Goal: Task Accomplishment & Management: Manage account settings

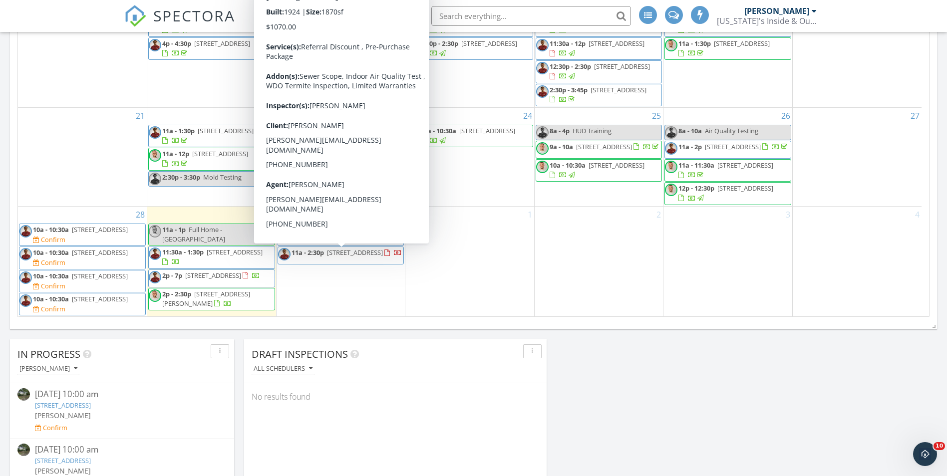
scroll to position [135, 0]
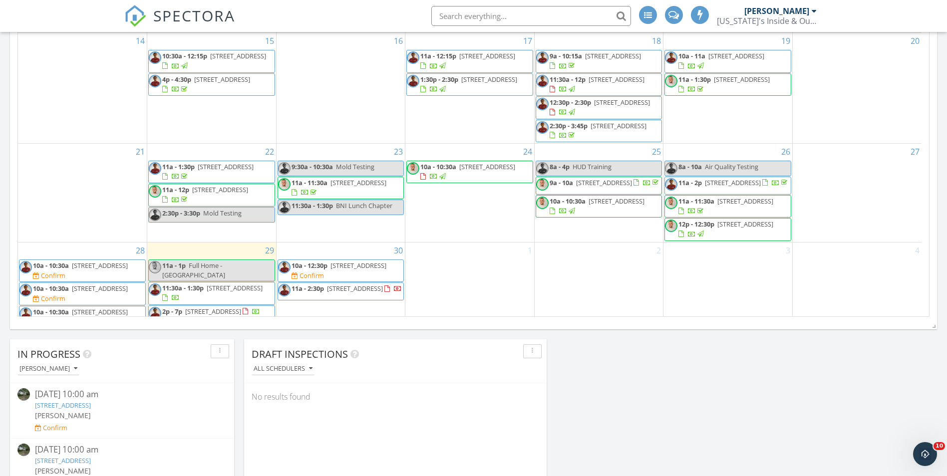
click at [318, 293] on span "11a - 2:30p" at bounding box center [307, 288] width 32 height 9
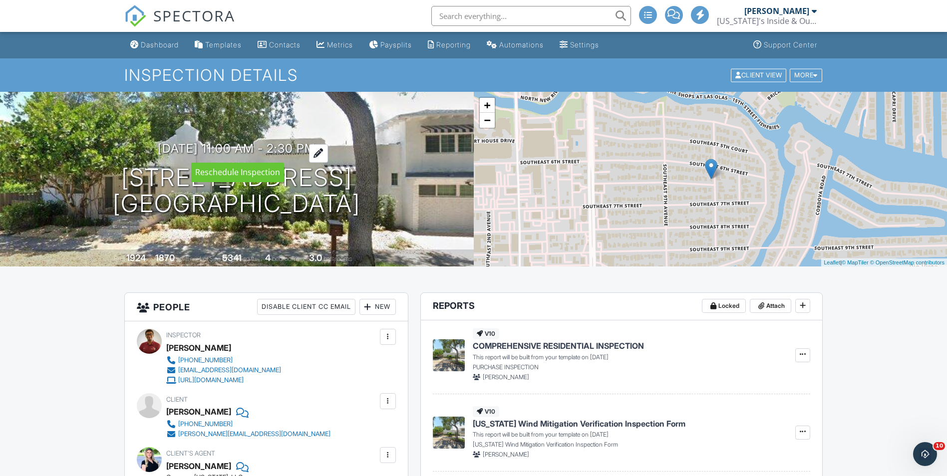
click at [328, 150] on div at bounding box center [318, 153] width 19 height 18
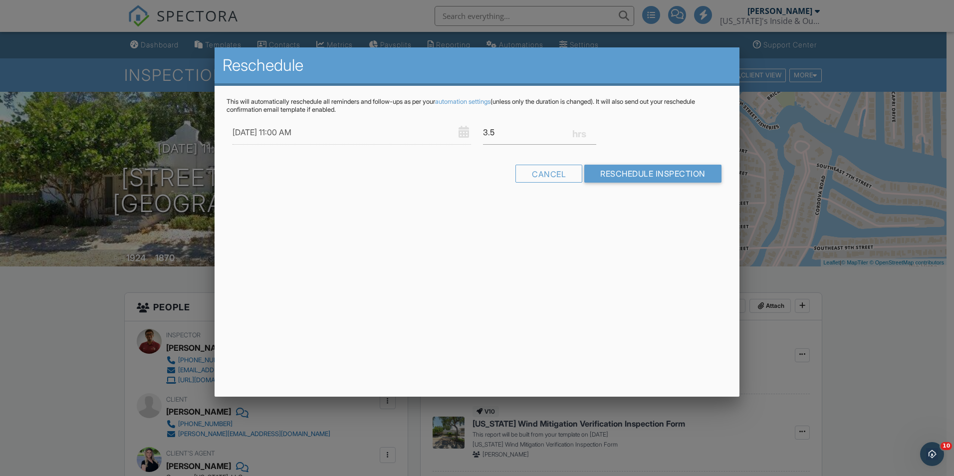
click at [90, 277] on div at bounding box center [477, 247] width 954 height 595
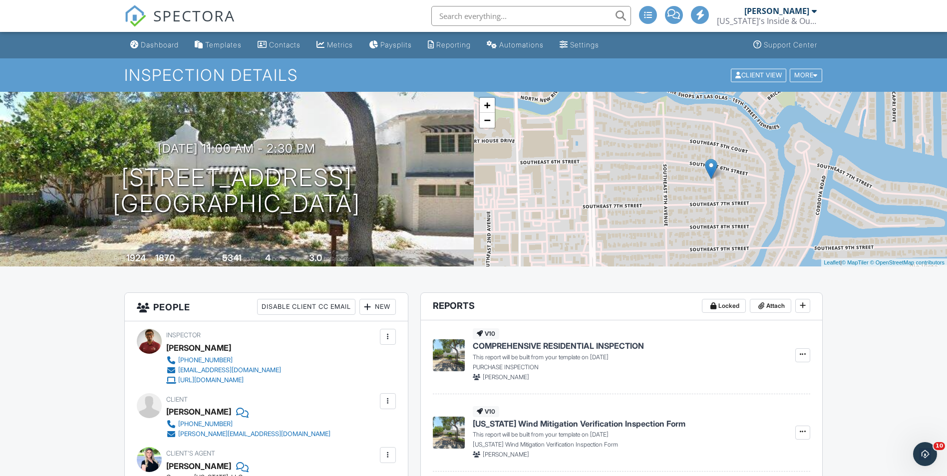
click at [814, 81] on div "More" at bounding box center [806, 74] width 32 height 13
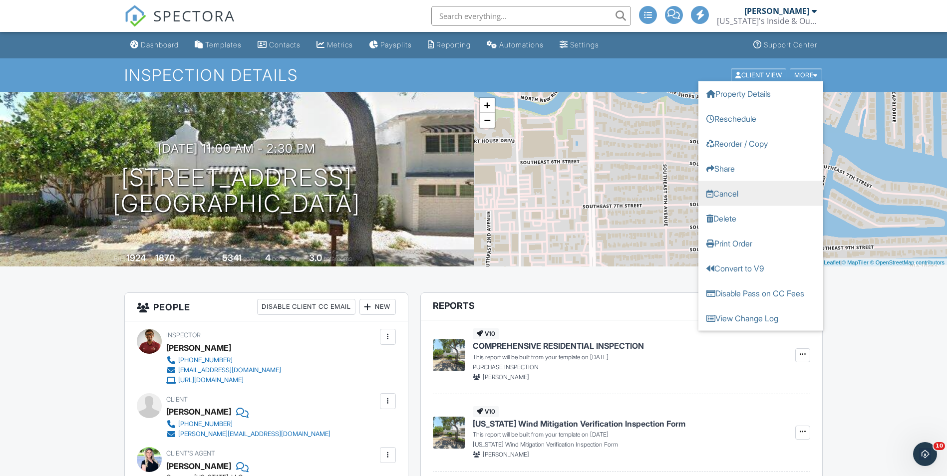
click at [743, 192] on link "Cancel" at bounding box center [760, 193] width 125 height 25
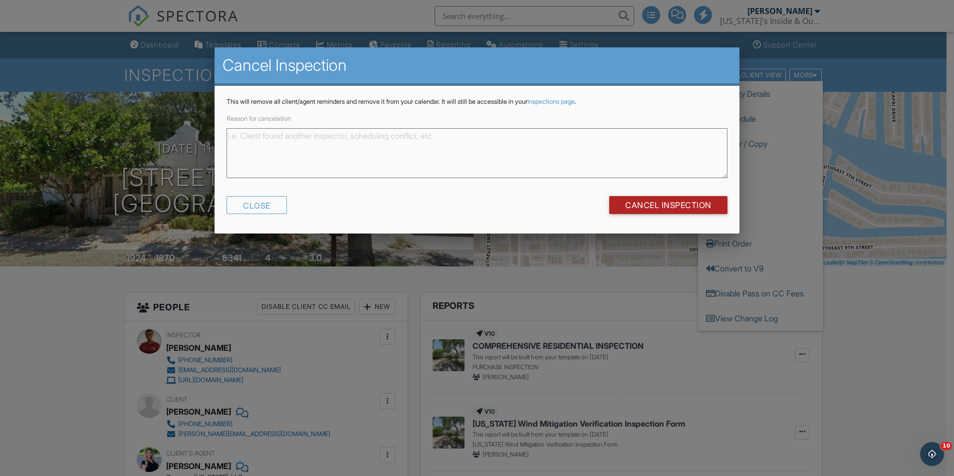
click at [698, 206] on input "Cancel Inspection" at bounding box center [668, 205] width 118 height 18
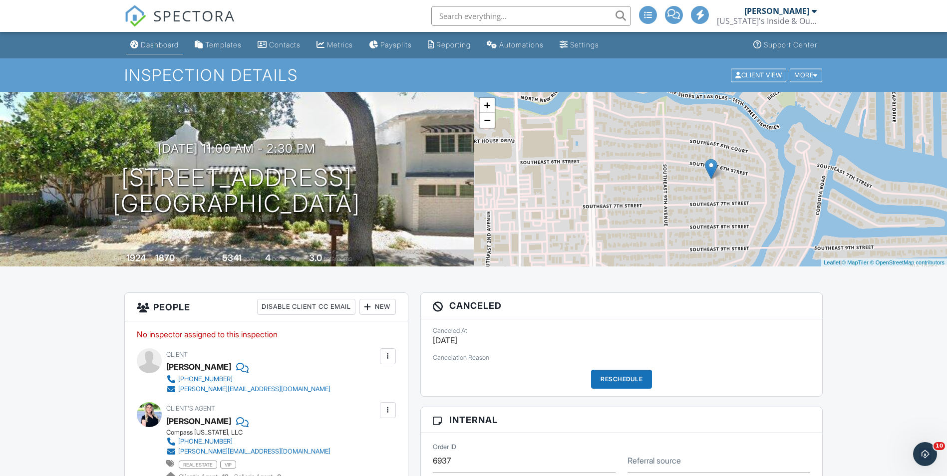
click at [146, 44] on div "Dashboard" at bounding box center [160, 44] width 38 height 8
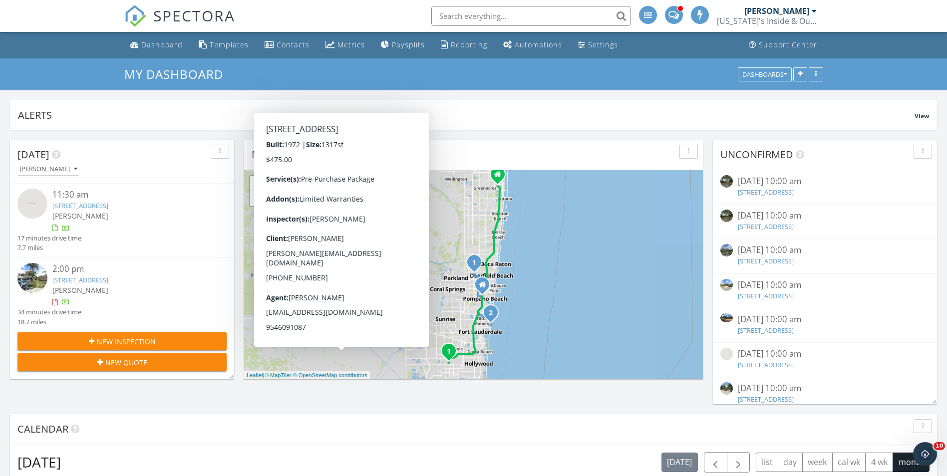
click at [806, 11] on div "[PERSON_NAME]" at bounding box center [776, 11] width 65 height 10
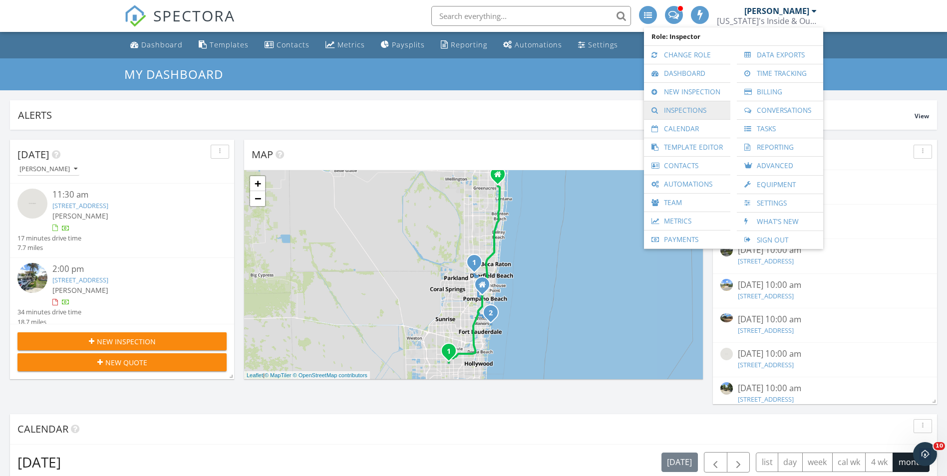
click at [702, 112] on link "Inspections" at bounding box center [687, 110] width 76 height 18
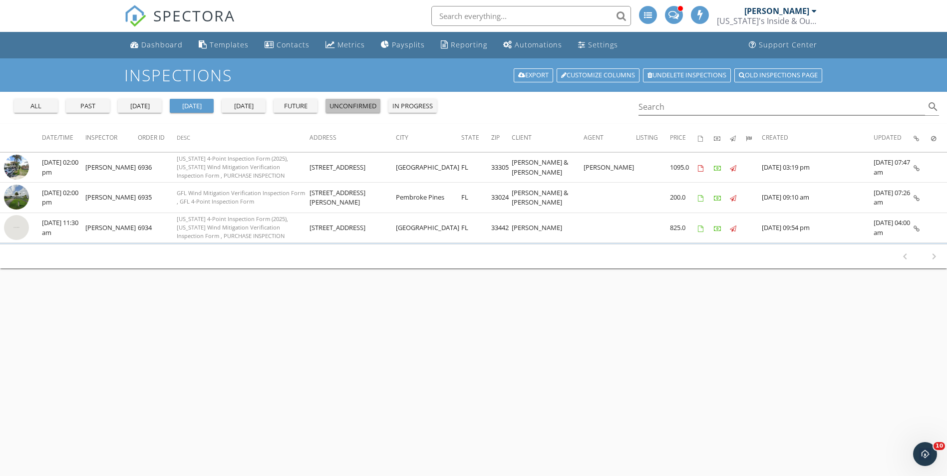
click at [353, 112] on button "unconfirmed" at bounding box center [352, 106] width 55 height 14
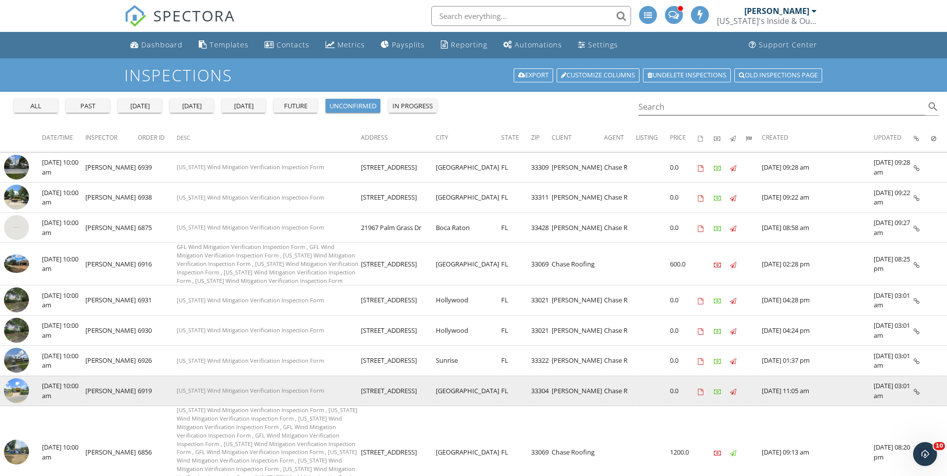
click at [16, 382] on img at bounding box center [16, 390] width 25 height 25
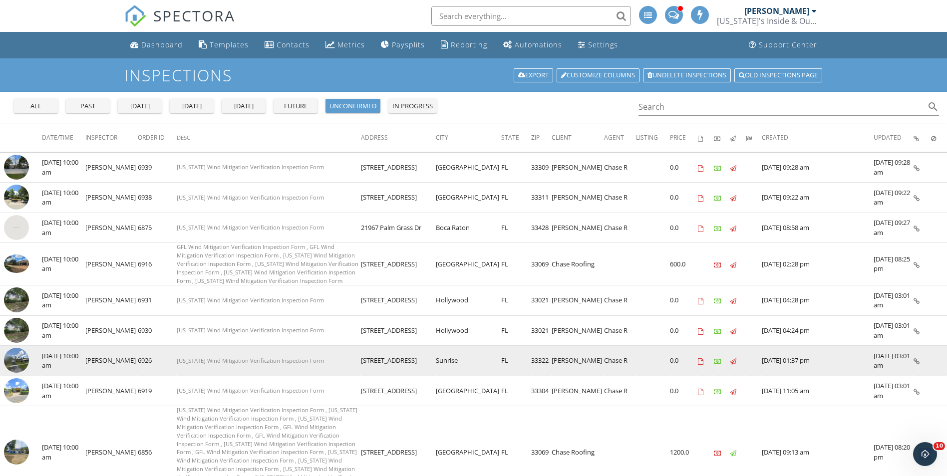
click at [10, 349] on img at bounding box center [16, 360] width 25 height 25
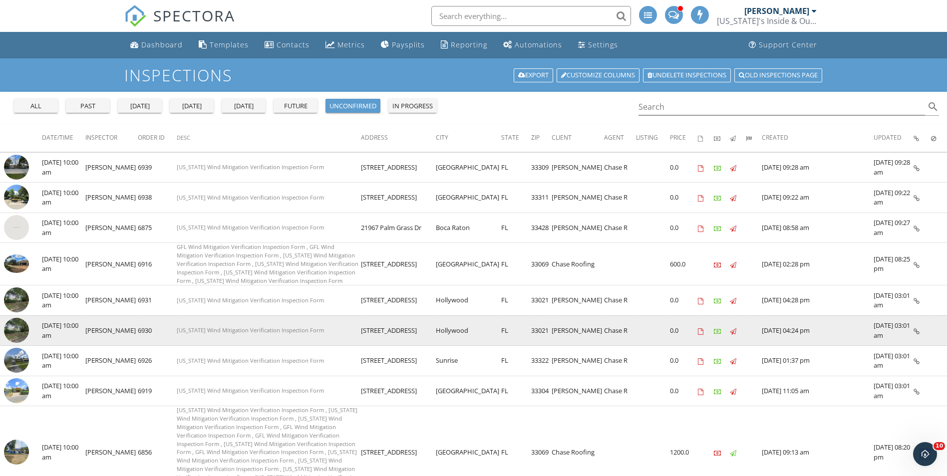
click at [18, 318] on img at bounding box center [16, 330] width 25 height 25
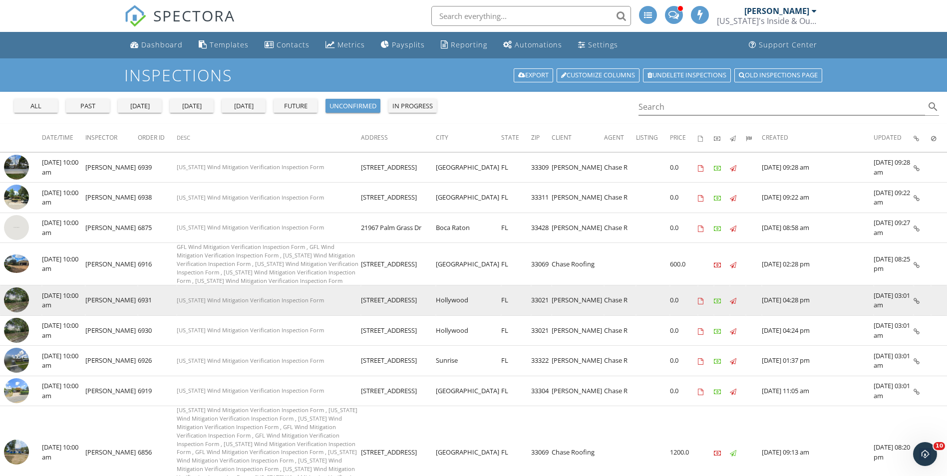
click at [13, 291] on img at bounding box center [16, 299] width 25 height 25
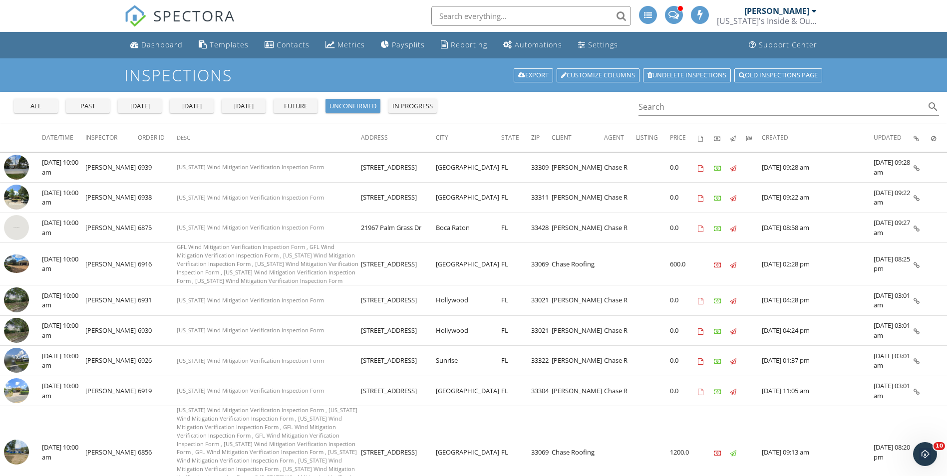
click at [88, 106] on div "past" at bounding box center [88, 106] width 36 height 10
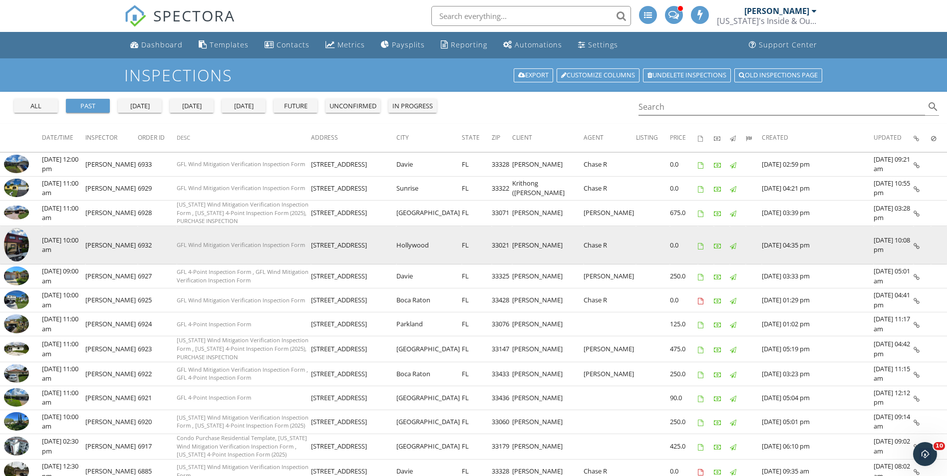
click at [21, 240] on img at bounding box center [16, 244] width 25 height 33
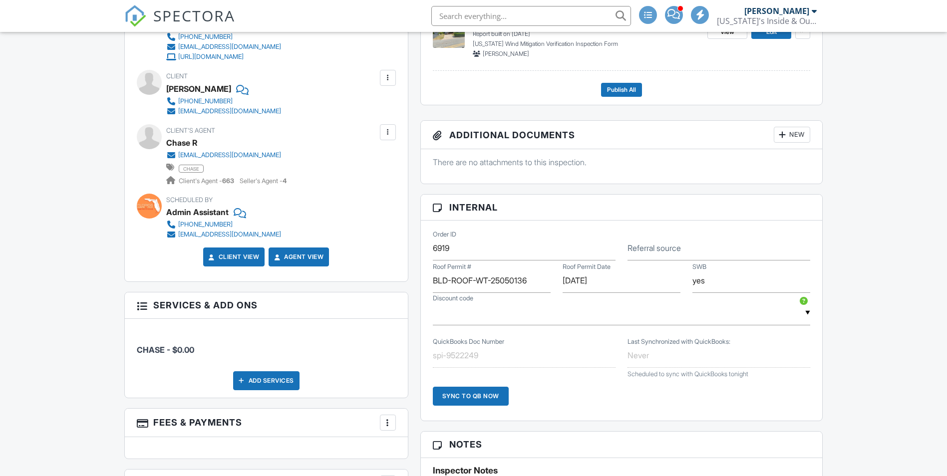
scroll to position [349, 0]
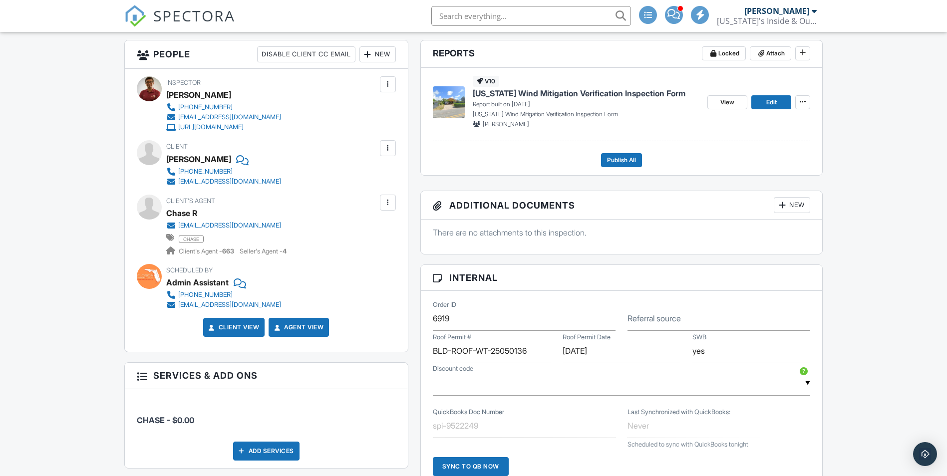
click at [236, 158] on div at bounding box center [241, 159] width 10 height 15
click at [236, 160] on div at bounding box center [241, 159] width 10 height 15
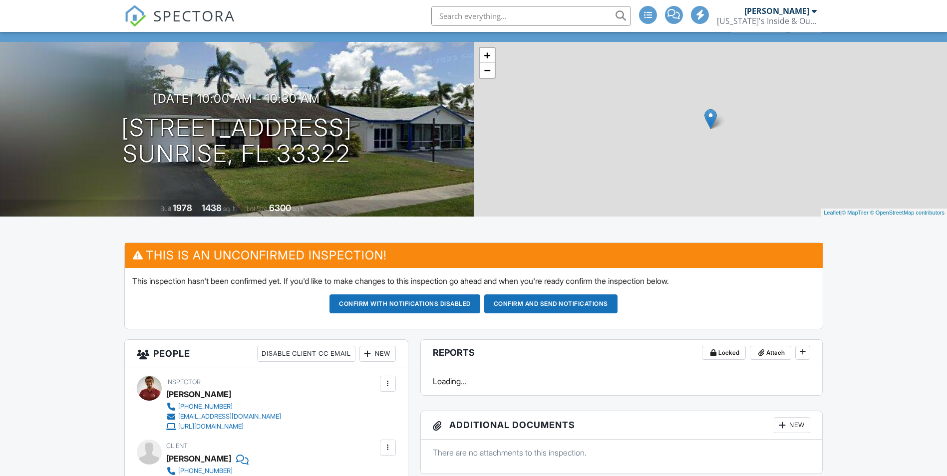
scroll to position [200, 0]
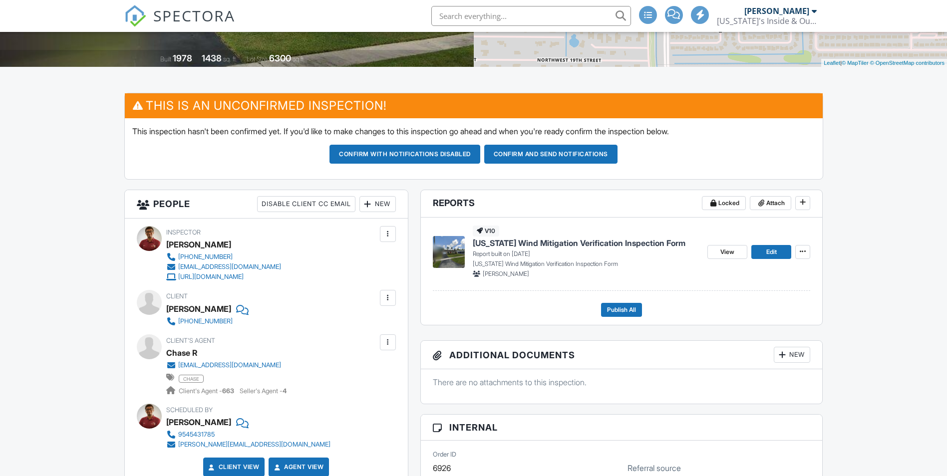
click at [236, 314] on div at bounding box center [241, 308] width 10 height 15
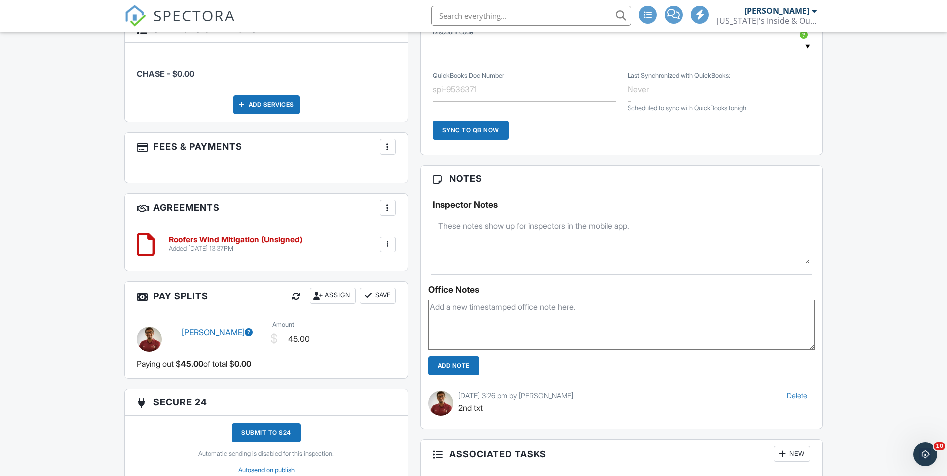
scroll to position [699, 0]
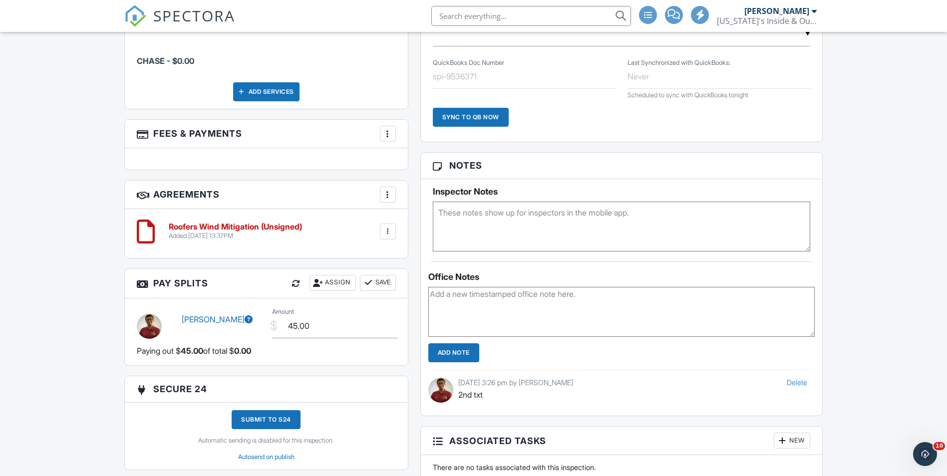
paste textarea "getting new windows which won't get installed until early November."
type textarea "getting new windows which won't get installed until early November."
click at [461, 353] on input "Add Note" at bounding box center [453, 352] width 51 height 19
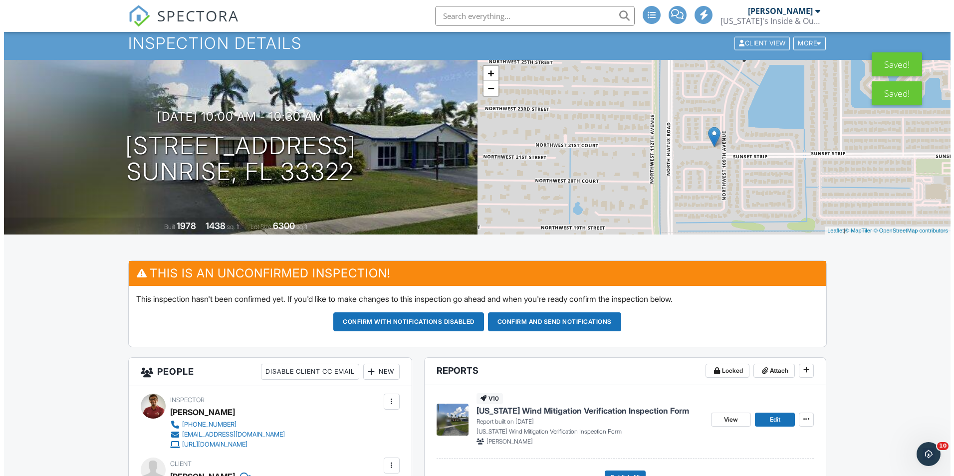
scroll to position [0, 0]
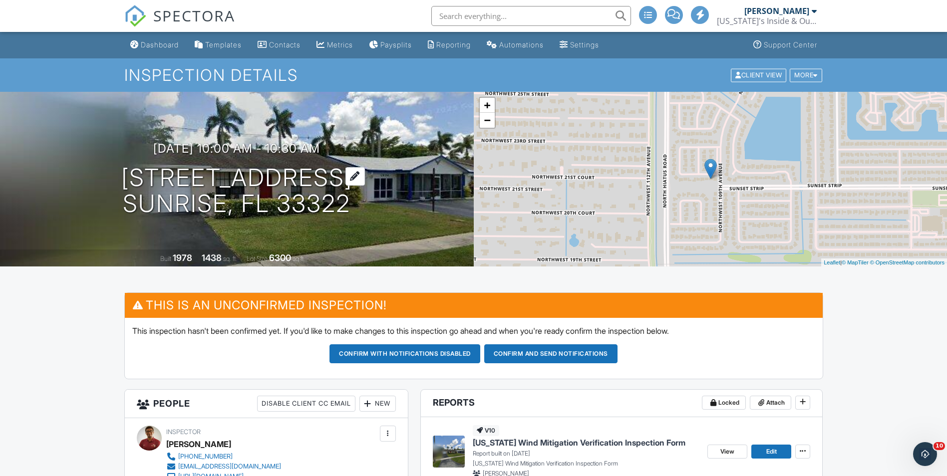
click at [231, 174] on h1 "11014 NW 23rd Ct Sunrise, FL 33322" at bounding box center [236, 191] width 231 height 53
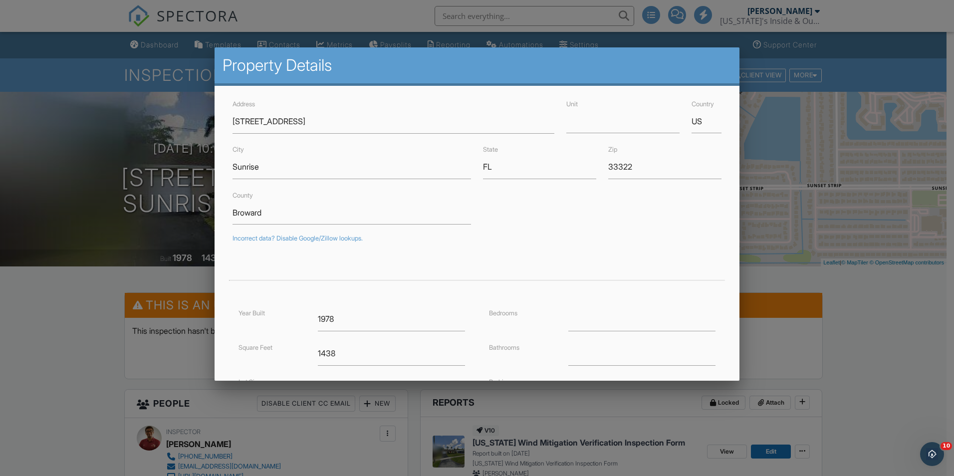
click at [169, 150] on div at bounding box center [477, 247] width 954 height 595
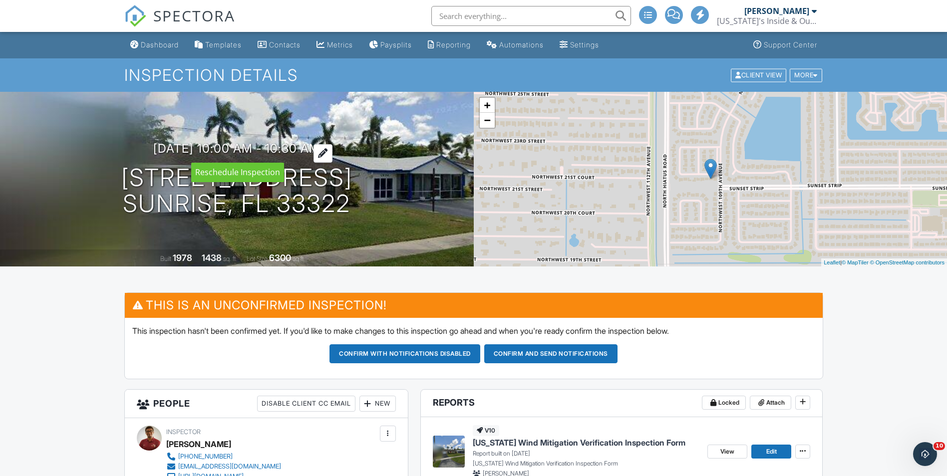
click at [168, 149] on h3 "[DATE] 10:00 am - 10:30 am" at bounding box center [236, 148] width 167 height 13
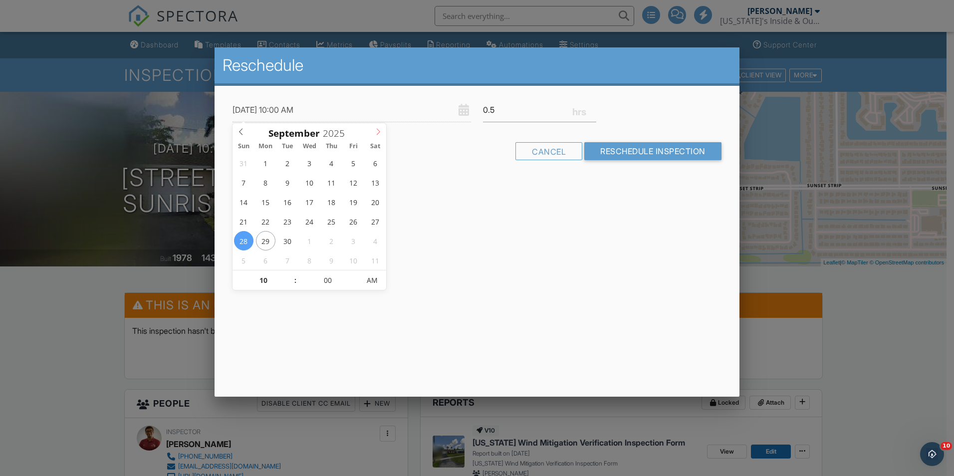
click at [378, 133] on icon at bounding box center [378, 131] width 7 height 7
type input "11/10/2025 10:00 AM"
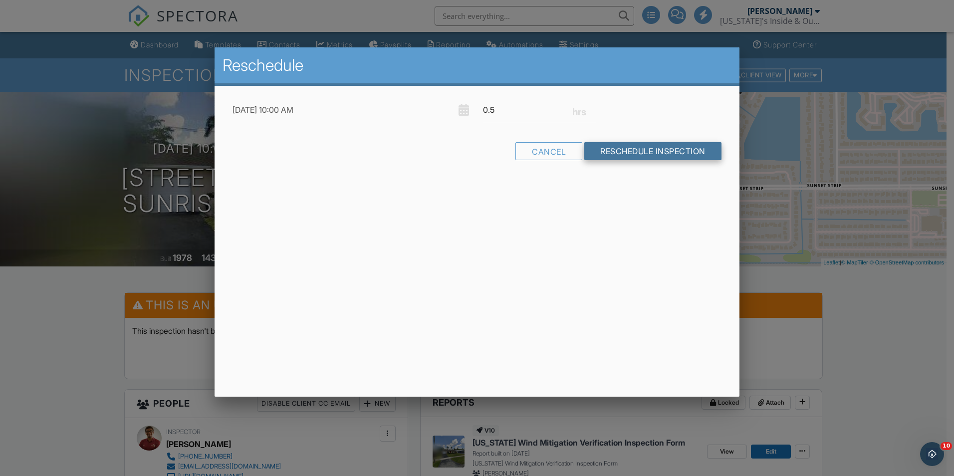
click at [602, 155] on input "Reschedule Inspection" at bounding box center [652, 151] width 137 height 18
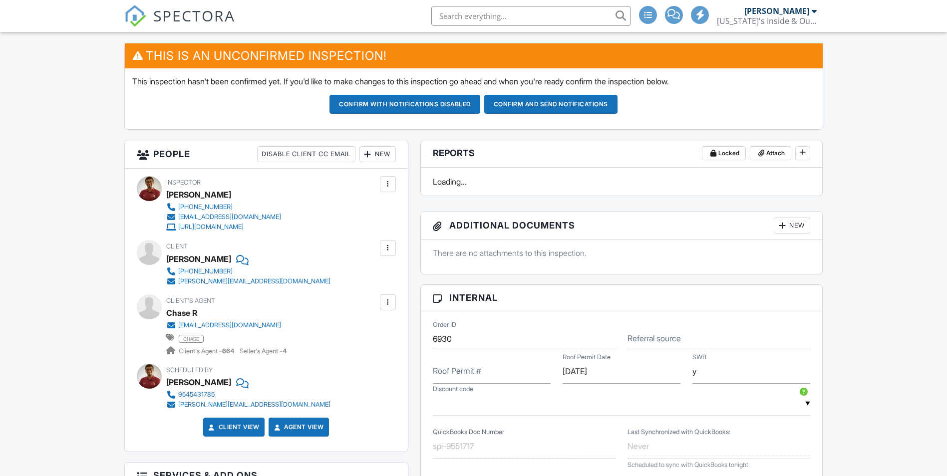
scroll to position [250, 0]
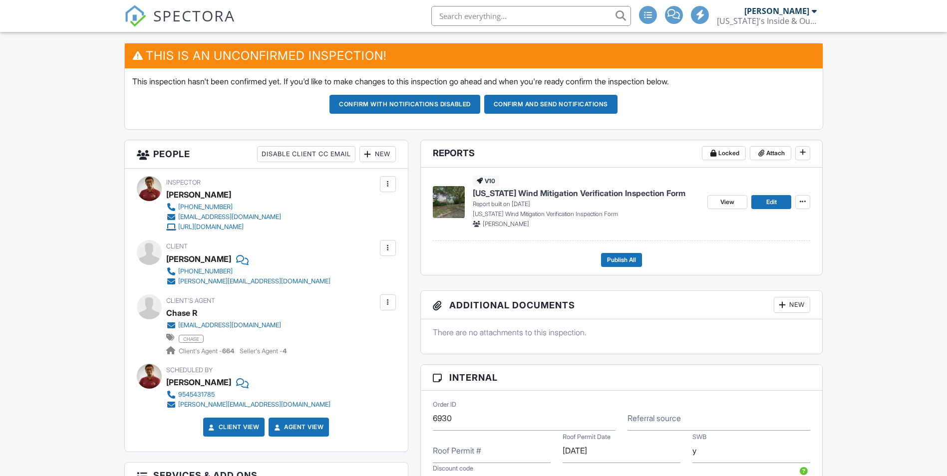
click at [236, 253] on div at bounding box center [241, 259] width 10 height 15
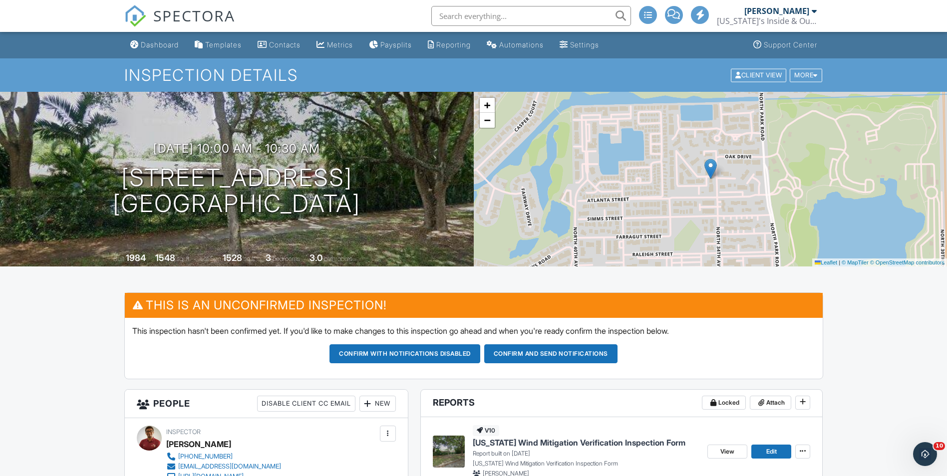
click at [502, 28] on li at bounding box center [528, 16] width 214 height 32
click at [492, 12] on input "text" at bounding box center [531, 16] width 200 height 20
type input "2911"
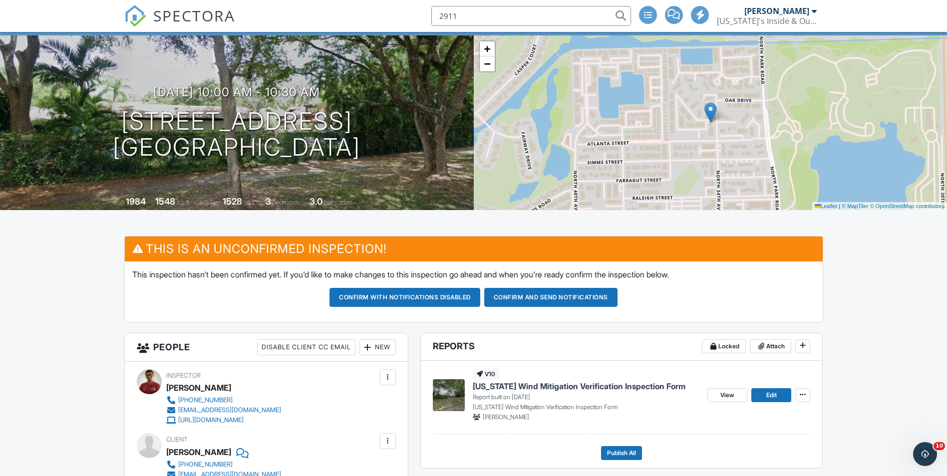
scroll to position [50, 0]
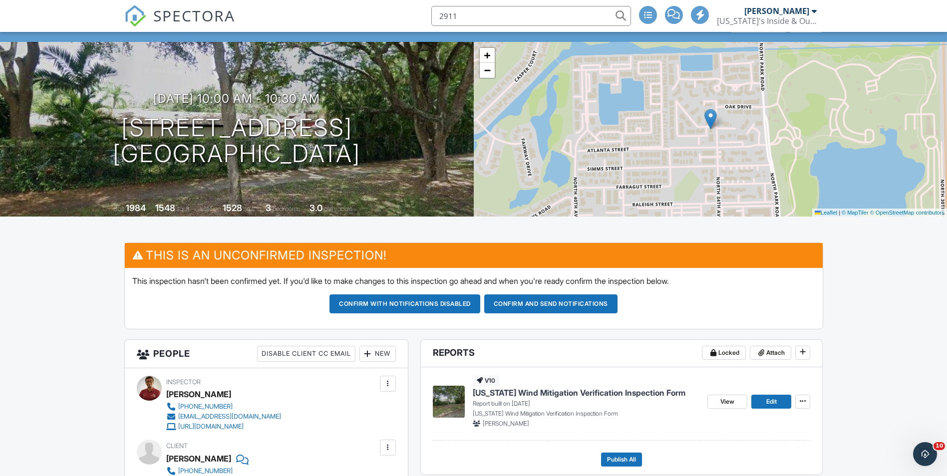
click at [499, 14] on input "2911" at bounding box center [531, 16] width 200 height 20
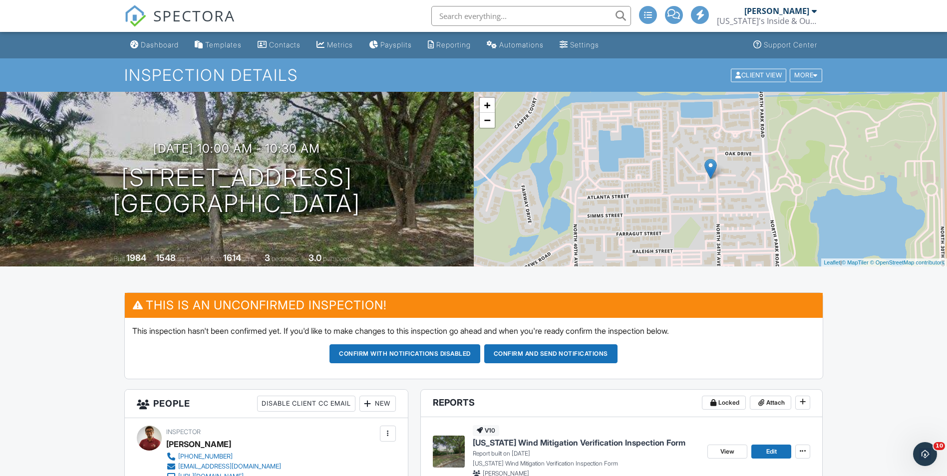
click at [469, 16] on input "text" at bounding box center [531, 16] width 200 height 20
click at [176, 47] on div "Dashboard" at bounding box center [160, 44] width 38 height 8
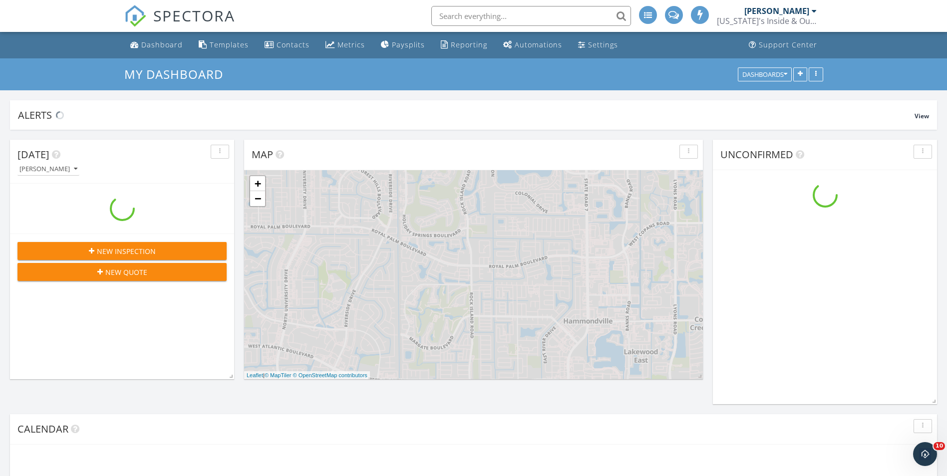
scroll to position [1498, 962]
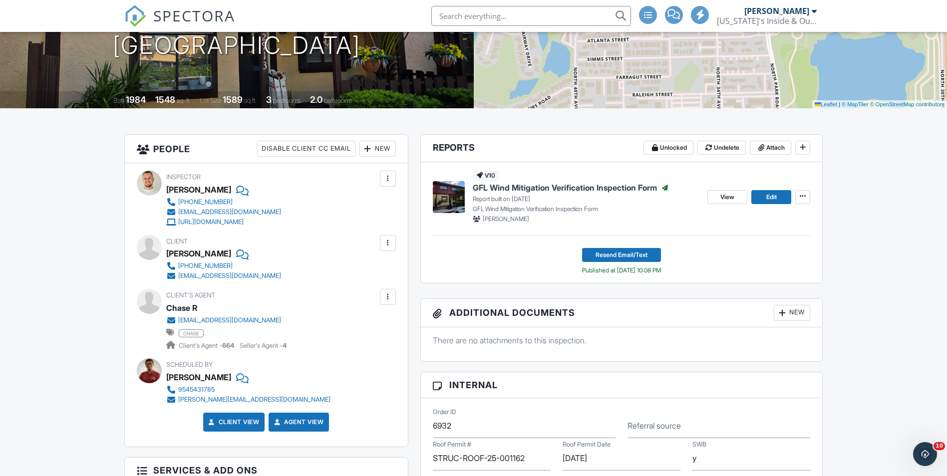
scroll to position [200, 0]
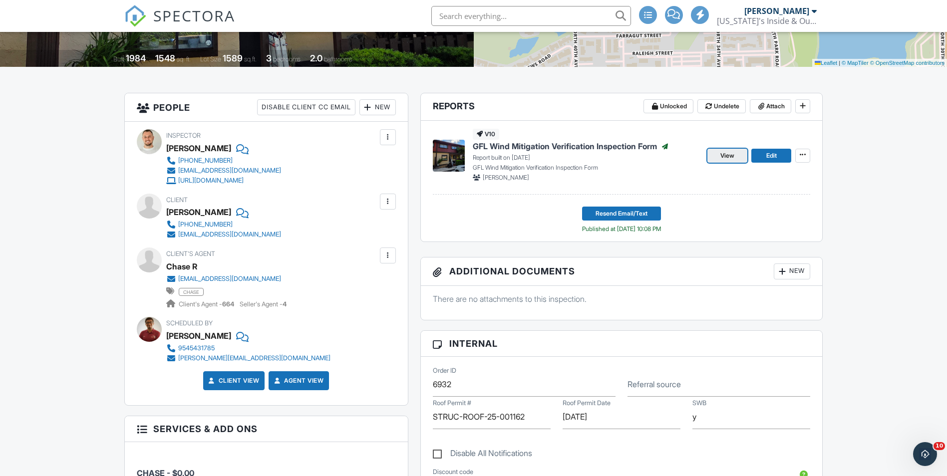
click at [727, 156] on span "View" at bounding box center [727, 156] width 14 height 10
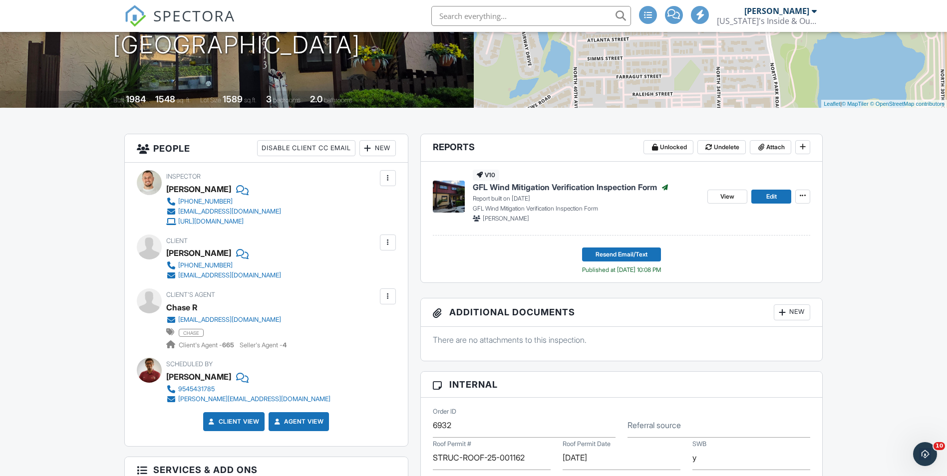
scroll to position [150, 0]
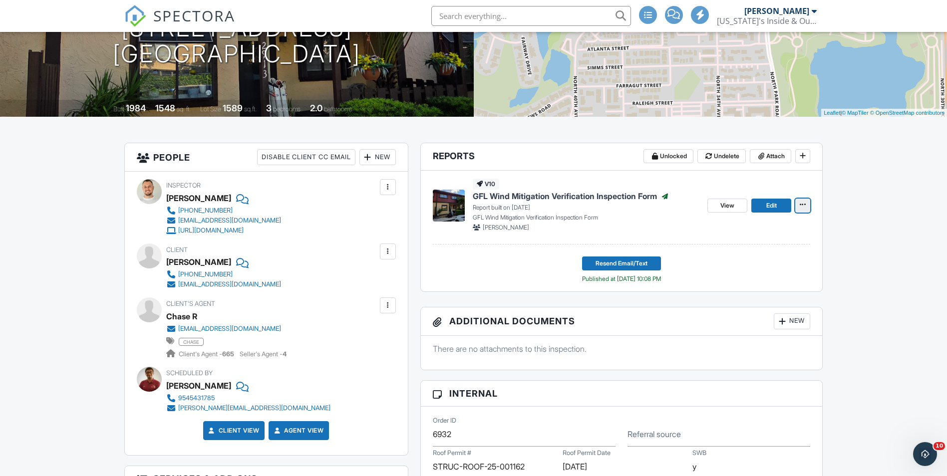
click at [797, 206] on button at bounding box center [802, 206] width 15 height 14
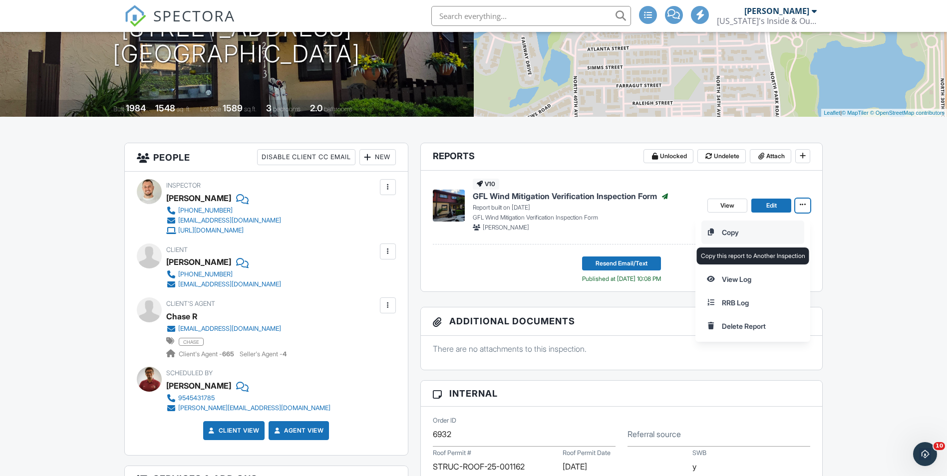
click at [758, 229] on input "Copy" at bounding box center [753, 232] width 102 height 22
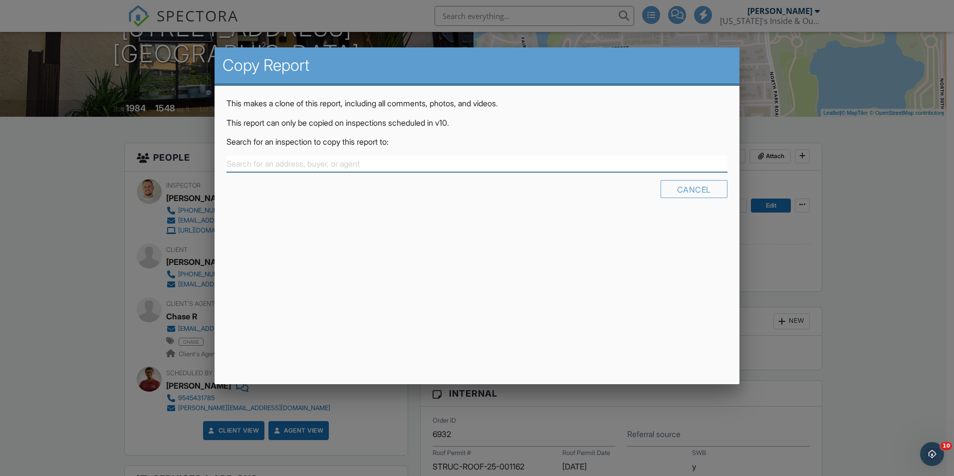
click at [411, 165] on input "text" at bounding box center [477, 164] width 501 height 16
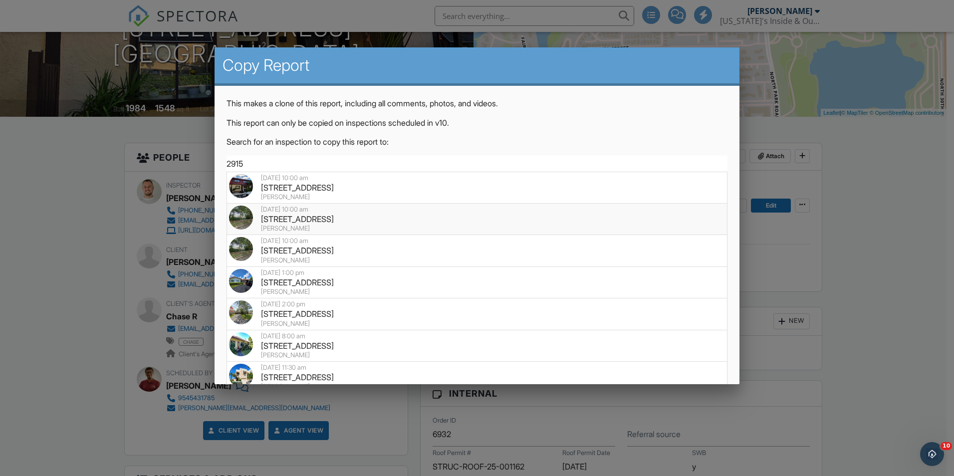
click at [321, 219] on div "2915 N 34th Terrace, Hollywood, FL 33021" at bounding box center [477, 219] width 496 height 11
type input "2915 N 34th Terrace, Hollywood, FL 33021"
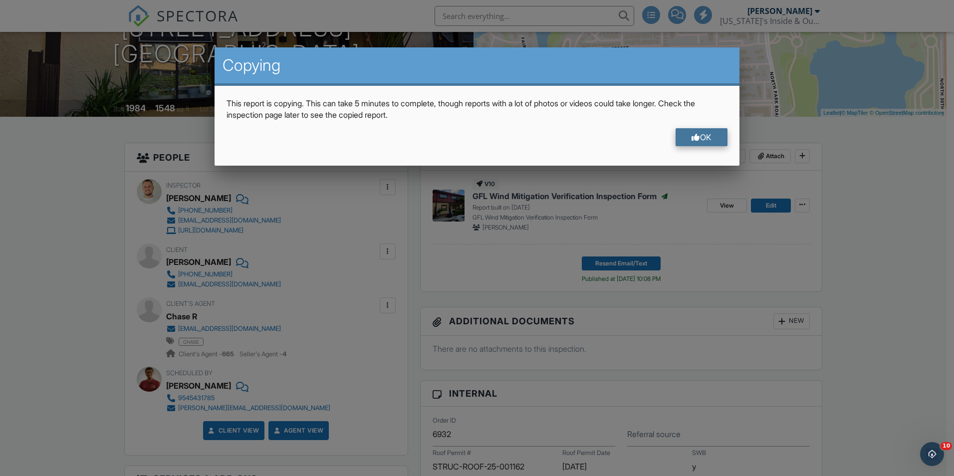
click at [697, 139] on div "OK" at bounding box center [702, 137] width 52 height 18
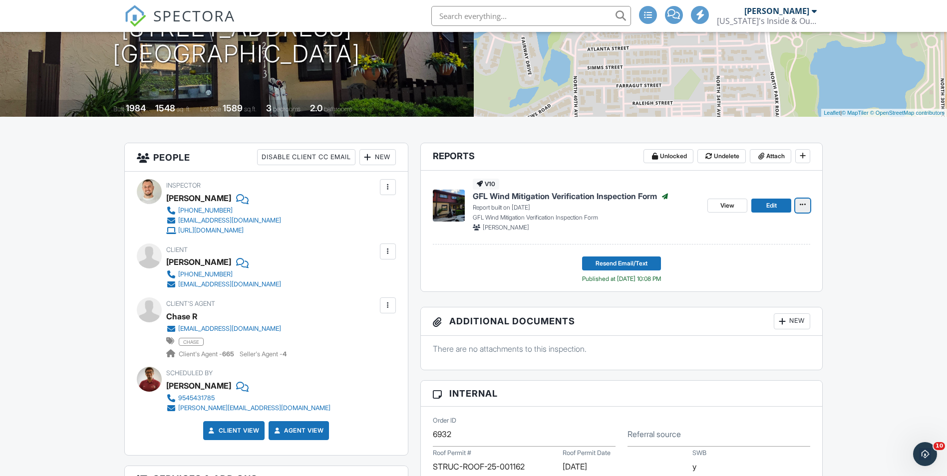
click at [803, 205] on icon at bounding box center [803, 204] width 6 height 7
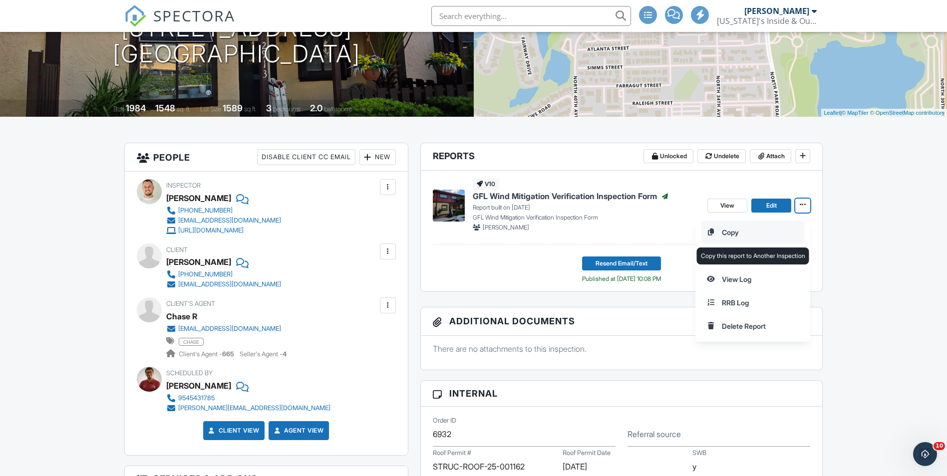
click at [753, 231] on input "Copy" at bounding box center [753, 232] width 102 height 22
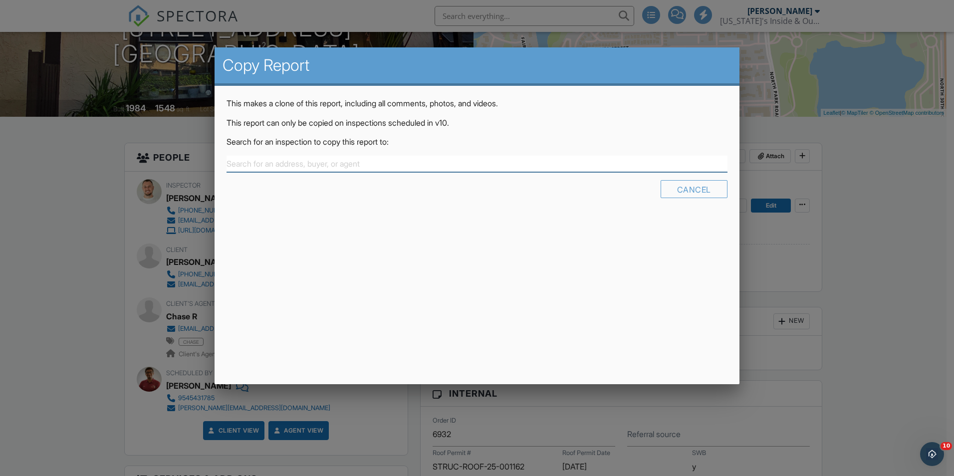
click at [401, 166] on input "text" at bounding box center [477, 164] width 501 height 16
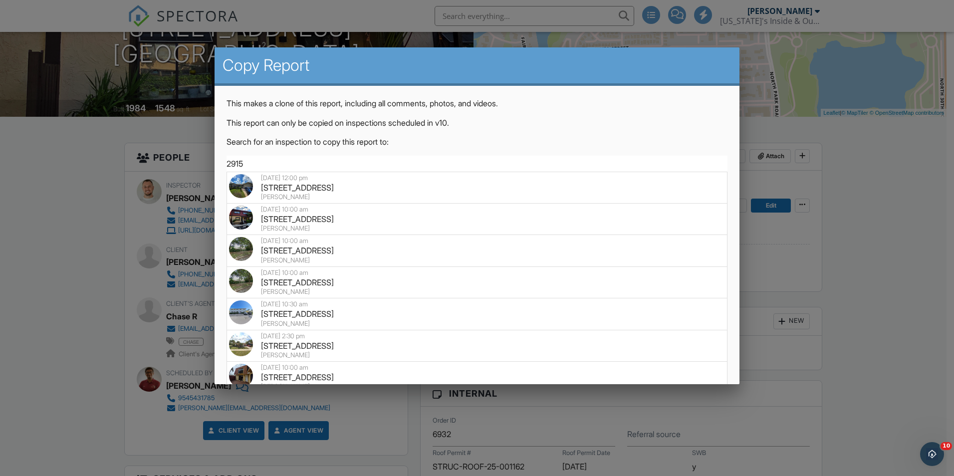
click at [319, 252] on div "2915 N 34th Terrace, Hollywood, FL 33021" at bounding box center [477, 250] width 496 height 11
type input "2915 N 34th Terrace, Hollywood, FL 33021"
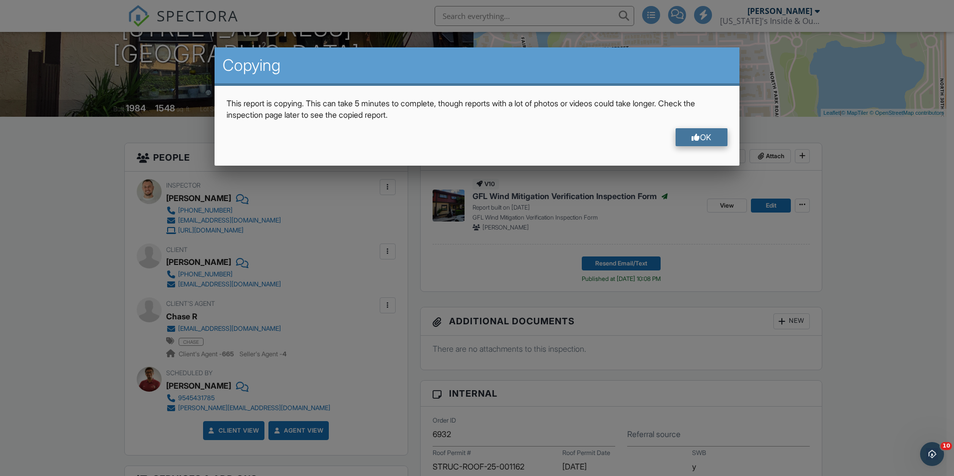
click at [704, 140] on div "OK" at bounding box center [702, 137] width 52 height 18
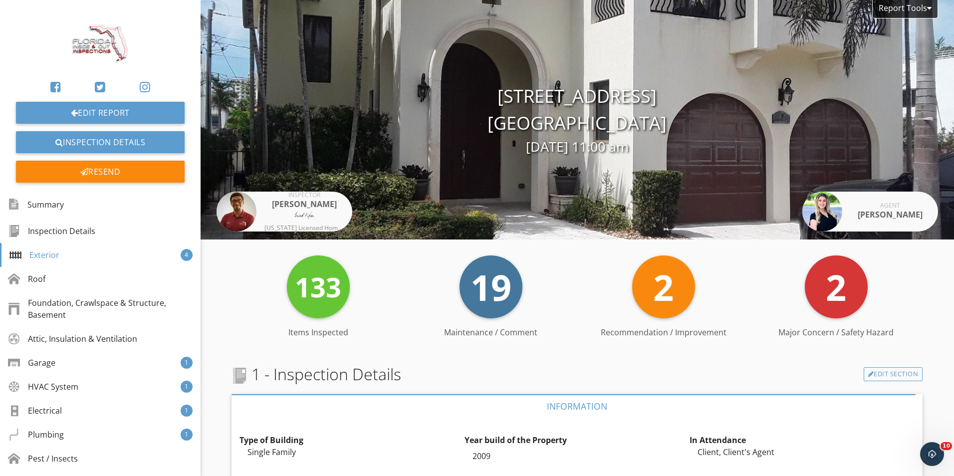
scroll to position [4738, 0]
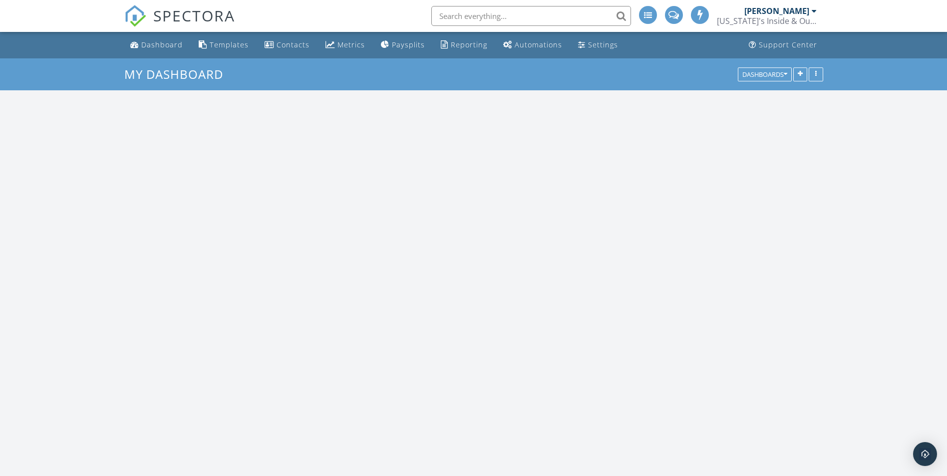
scroll to position [1498, 962]
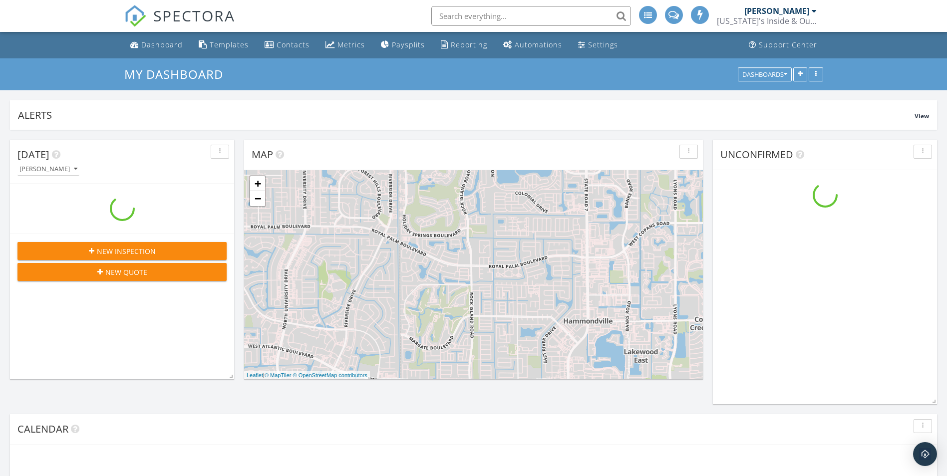
click at [496, 17] on input "text" at bounding box center [531, 16] width 200 height 20
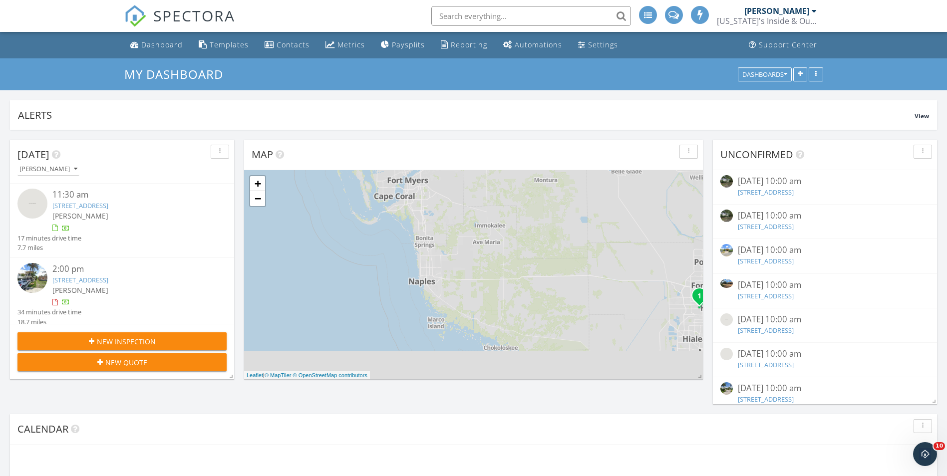
scroll to position [0, 0]
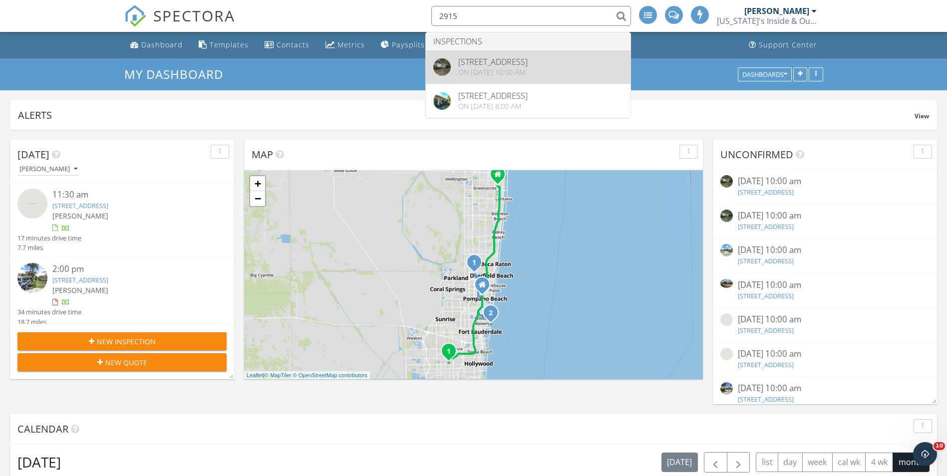
type input "2915"
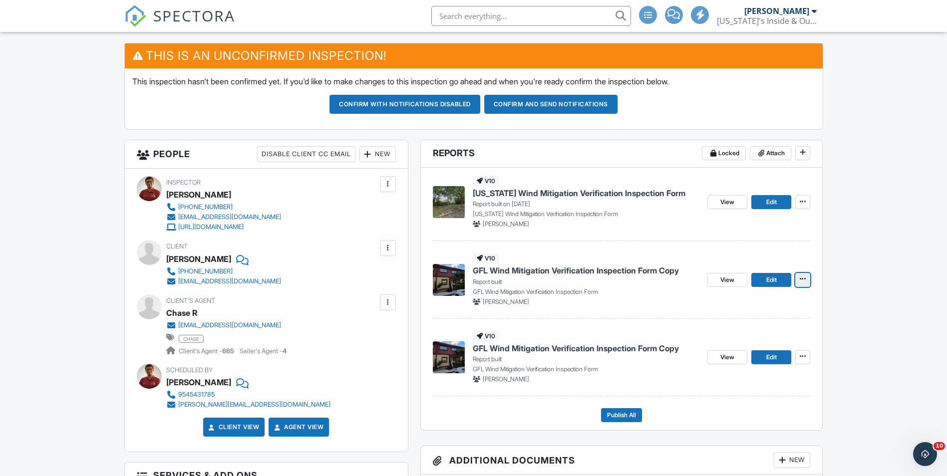
click at [803, 281] on icon at bounding box center [803, 279] width 6 height 7
click at [755, 353] on input "Delete Report" at bounding box center [753, 353] width 102 height 22
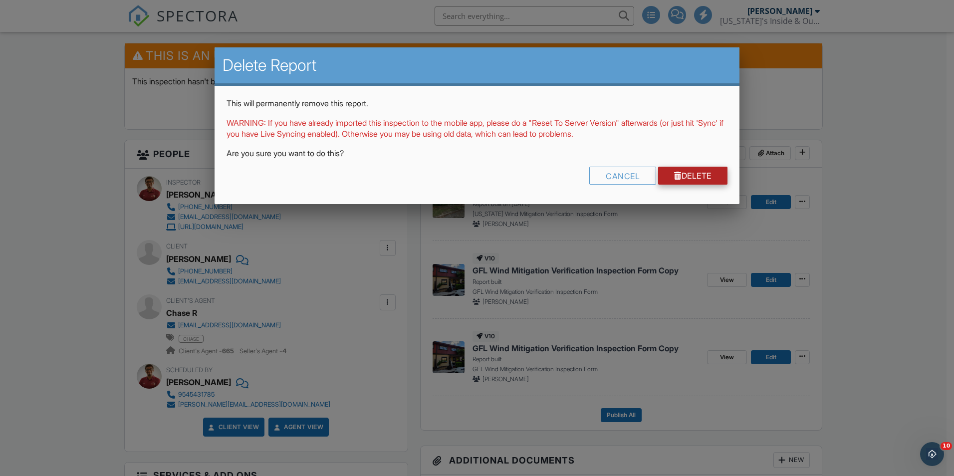
click at [697, 177] on link "Delete" at bounding box center [692, 176] width 69 height 18
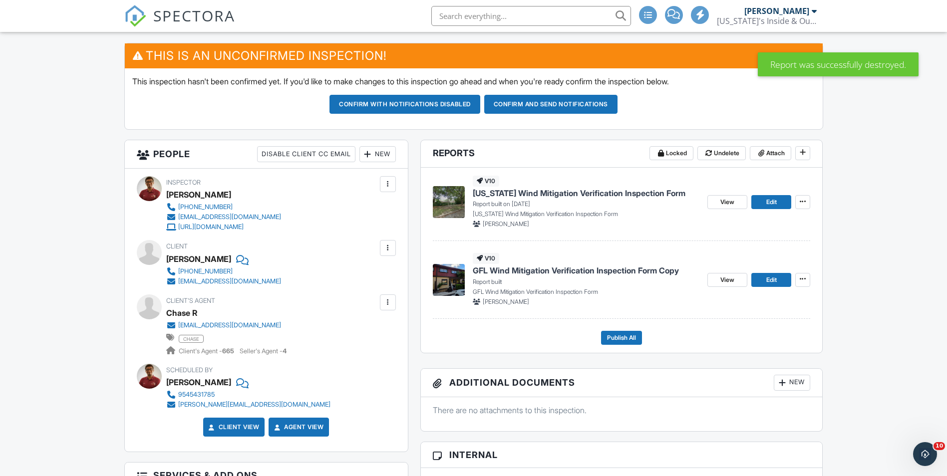
drag, startPoint x: 254, startPoint y: 259, endPoint x: 168, endPoint y: 258, distance: 86.4
click at [168, 258] on div "Miguel Ostos Raybaudi" at bounding box center [198, 259] width 65 height 15
copy div "Miguel Ostos Raybaud"
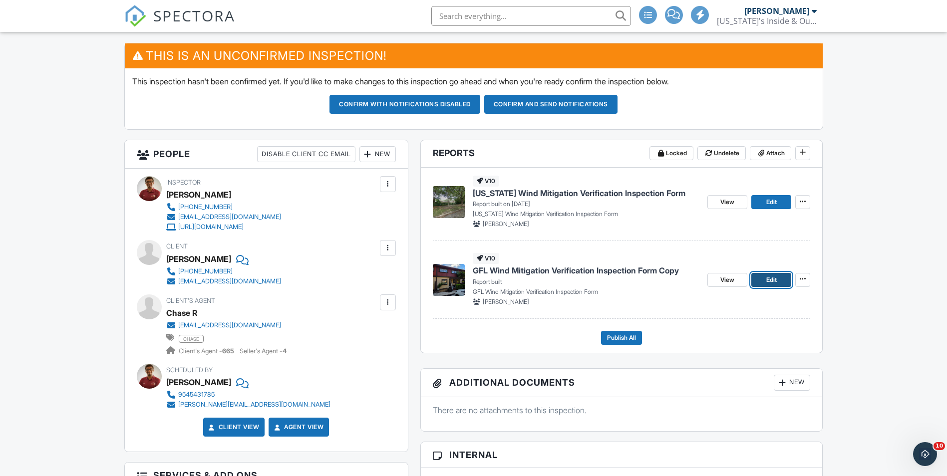
click at [768, 280] on span "Edit" at bounding box center [771, 280] width 10 height 10
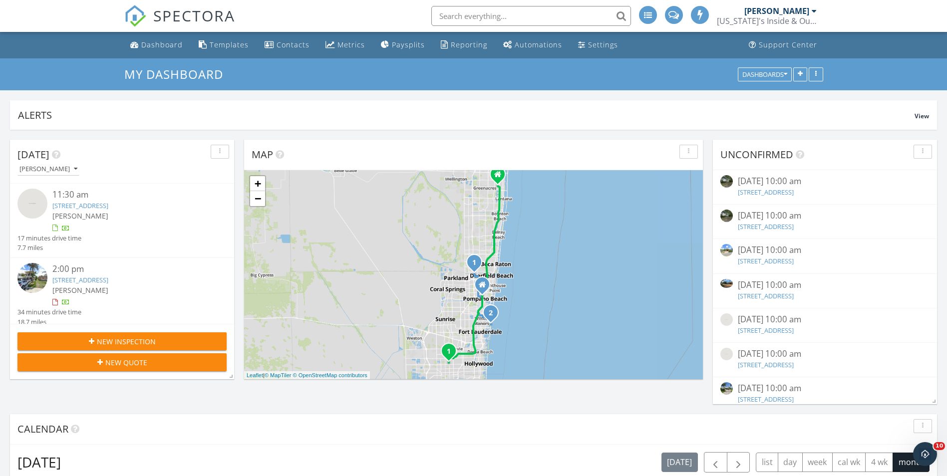
click at [512, 14] on input "text" at bounding box center [531, 16] width 200 height 20
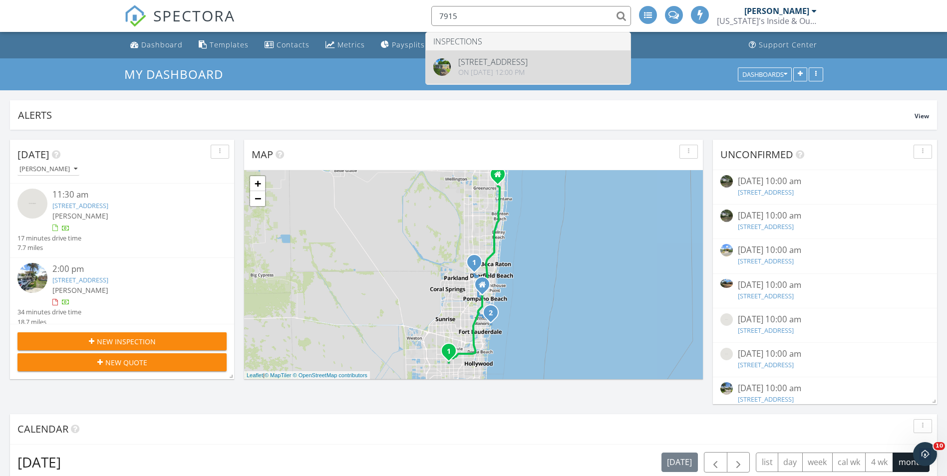
type input "7915"
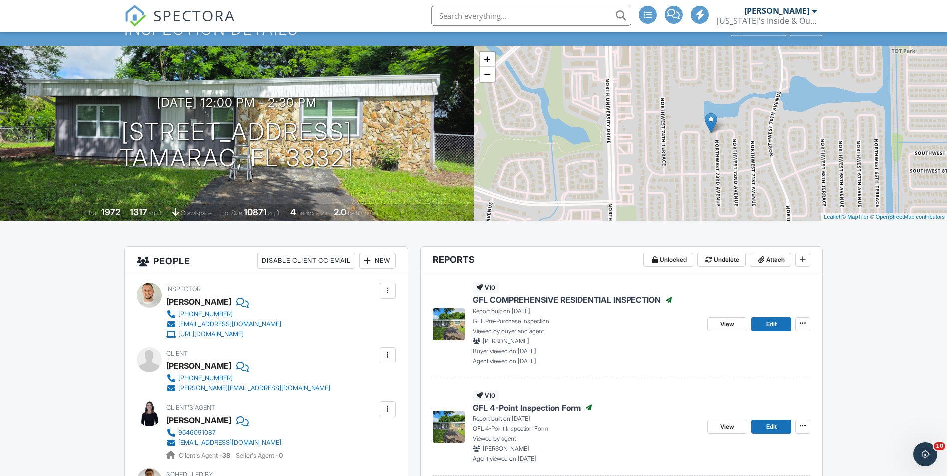
scroll to position [50, 0]
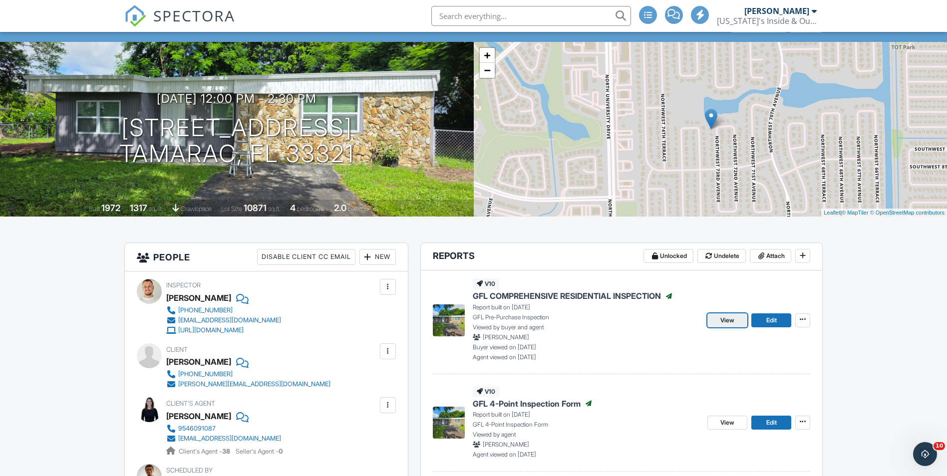
click at [726, 320] on span "View" at bounding box center [727, 320] width 14 height 10
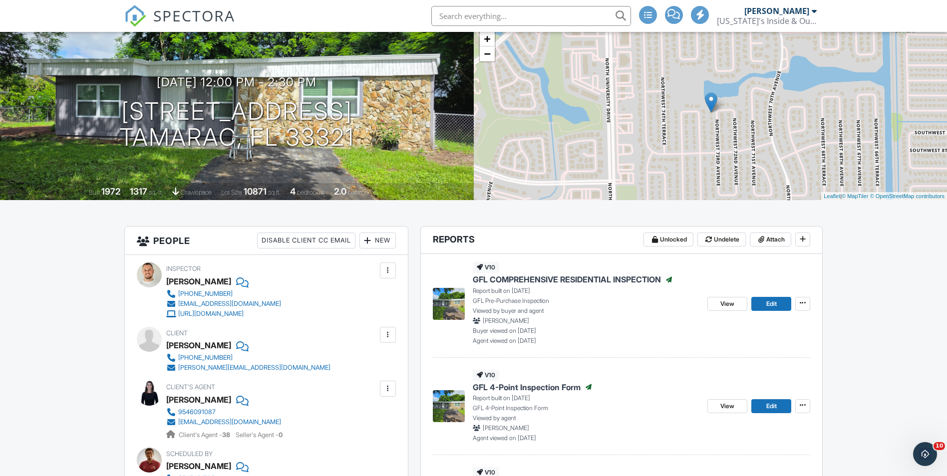
scroll to position [100, 0]
